Goal: Task Accomplishment & Management: Use online tool/utility

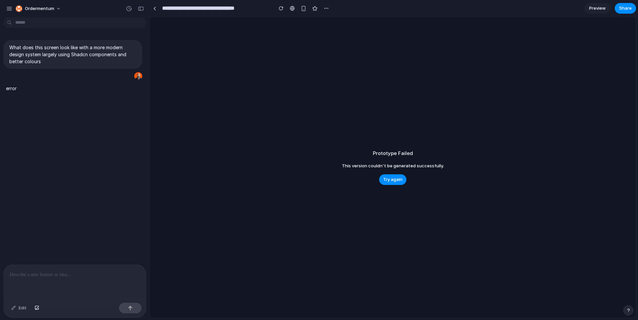
click at [346, 179] on div "Prototype Failed This version couldn't be generated successfully. Try again" at bounding box center [393, 167] width 486 height 300
click at [392, 184] on button "Try again" at bounding box center [392, 179] width 27 height 11
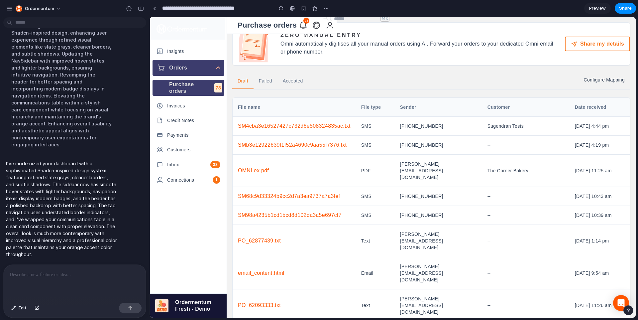
scroll to position [76, 0]
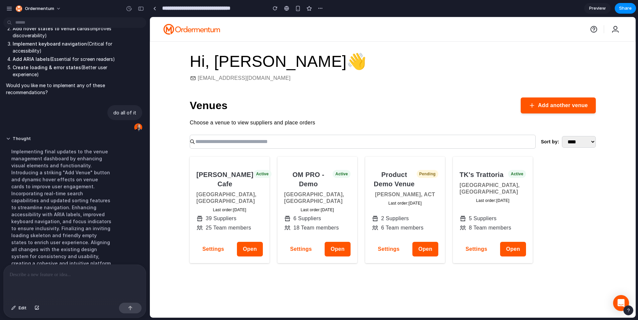
scroll to position [2098, 0]
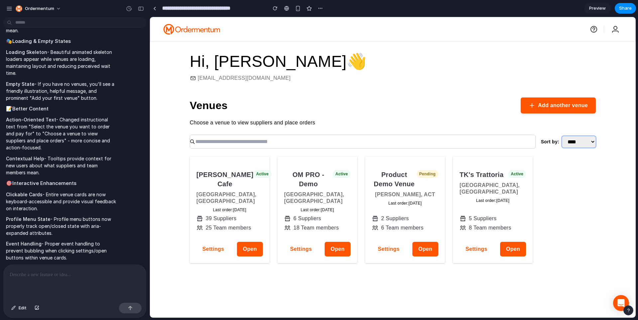
click at [573, 139] on select "**** ******** *********" at bounding box center [579, 142] width 34 height 12
click at [218, 143] on input "Search venues" at bounding box center [363, 141] width 346 height 14
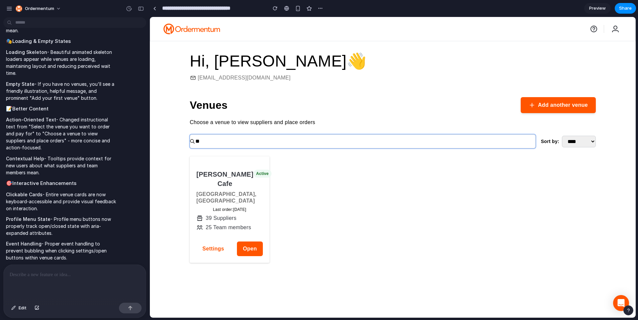
type input "*"
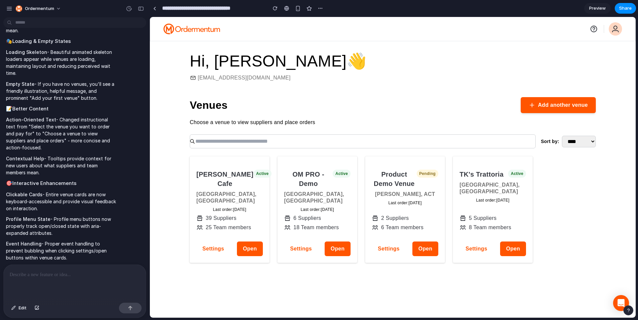
click at [612, 32] on icon "Open profile menu" at bounding box center [615, 29] width 8 height 8
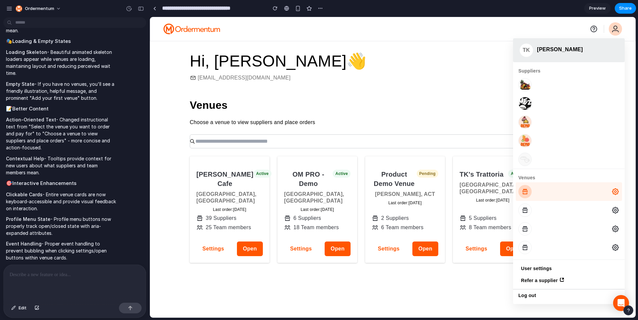
click at [620, 190] on div "User profile navigation" at bounding box center [615, 191] width 13 height 19
click at [366, 60] on header "Hi, [PERSON_NAME] 👋" at bounding box center [393, 61] width 406 height 19
